Goal: Task Accomplishment & Management: Manage account settings

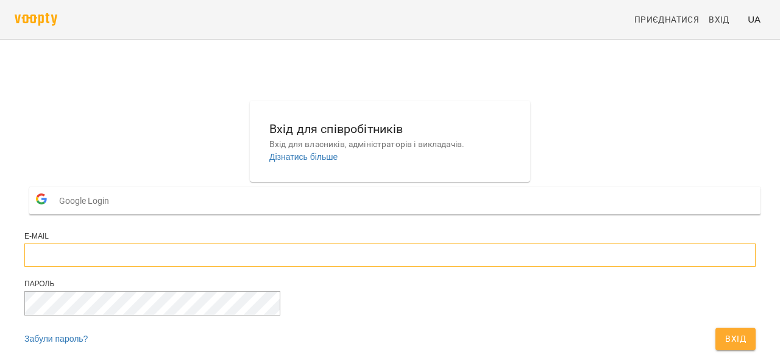
type input "**********"
click at [715, 327] on button "Вхід" at bounding box center [735, 338] width 40 height 22
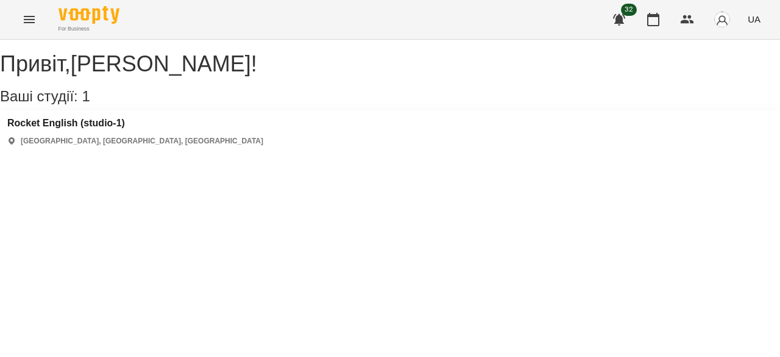
click at [240, 146] on div "Rocket English (studio-1) [GEOGRAPHIC_DATA], [GEOGRAPHIC_DATA], [GEOGRAPHIC_DAT…" at bounding box center [390, 131] width 780 height 43
click at [106, 146] on p "[GEOGRAPHIC_DATA], [GEOGRAPHIC_DATA], [GEOGRAPHIC_DATA]" at bounding box center [142, 141] width 243 height 10
click at [648, 27] on button "button" at bounding box center [653, 19] width 29 height 29
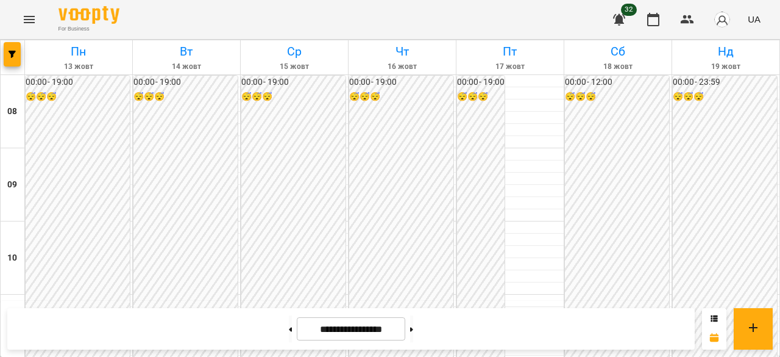
scroll to position [711, 0]
